Goal: Find contact information

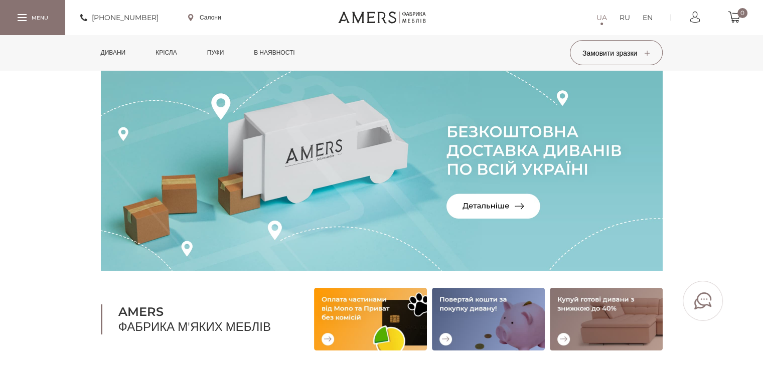
click at [23, 16] on div at bounding box center [22, 17] width 9 height 7
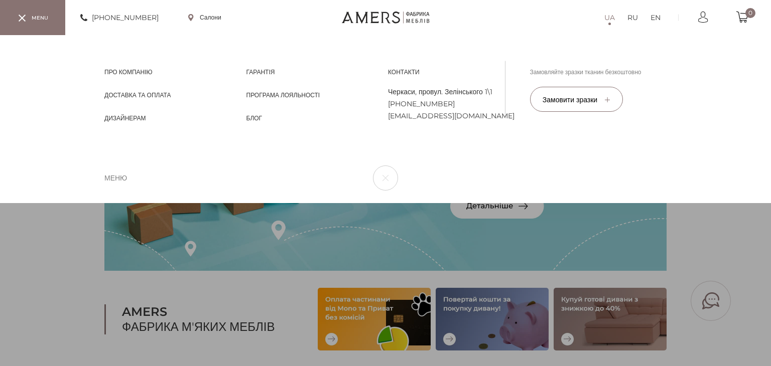
click at [406, 77] on span "Контакти" at bounding box center [404, 81] width 32 height 9
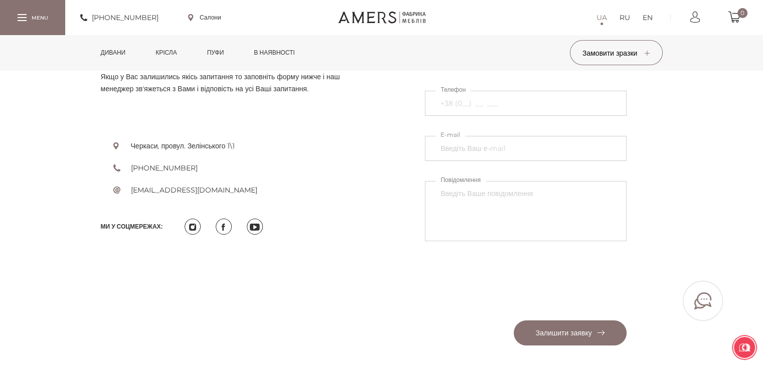
scroll to position [452, 0]
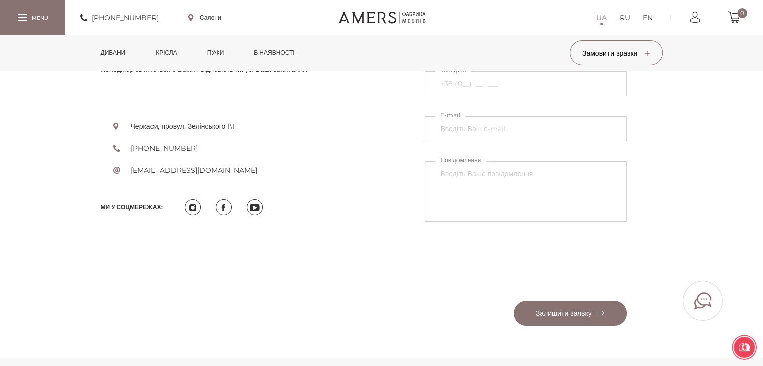
click at [329, 134] on ul "Черкаси, провул. Зелінського 1\1 +380737005770 amers_mebel@ukr.net" at bounding box center [238, 137] width 274 height 124
